Goal: Task Accomplishment & Management: Complete application form

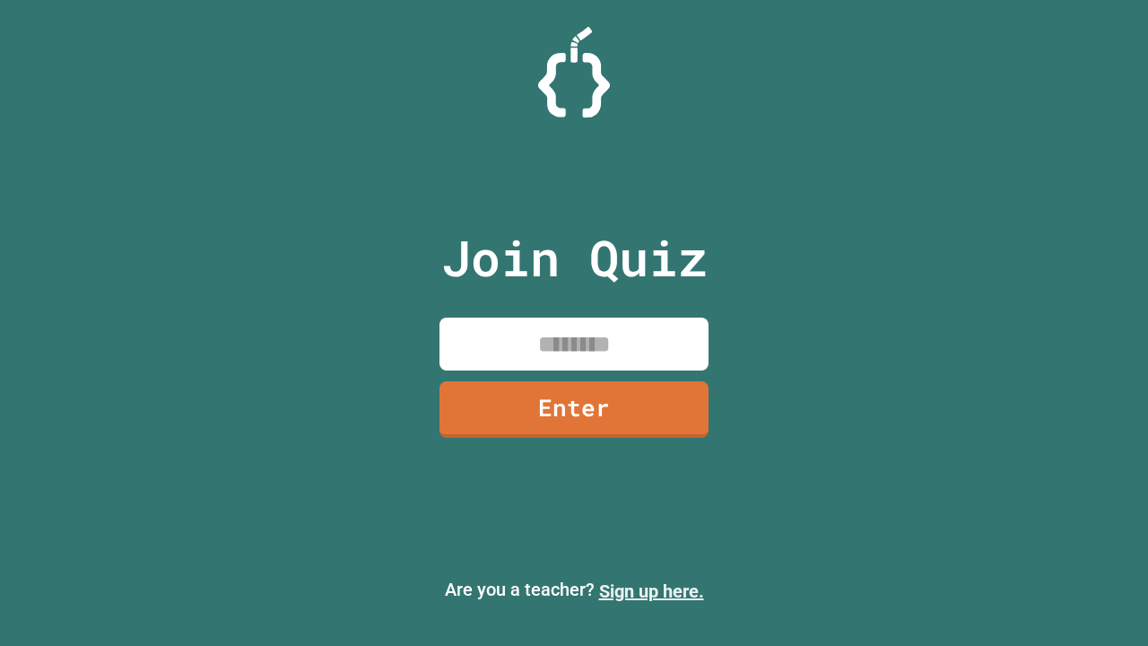
click at [651, 591] on link "Sign up here." at bounding box center [651, 591] width 105 height 22
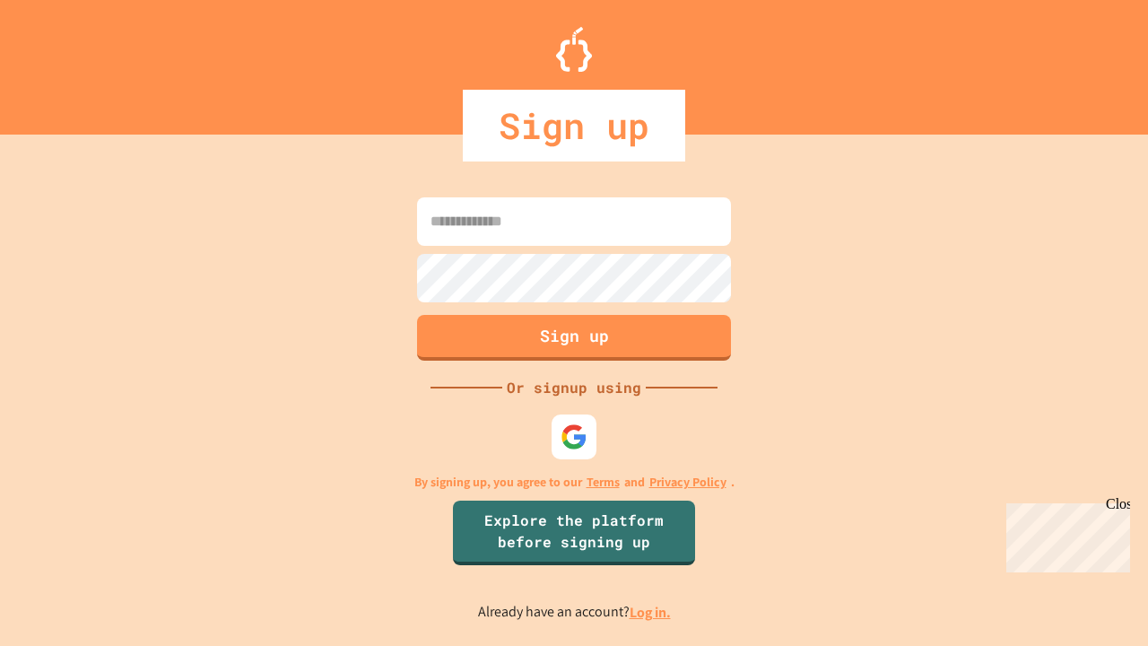
click at [651, 612] on link "Log in." at bounding box center [650, 612] width 41 height 19
